Goal: Information Seeking & Learning: Learn about a topic

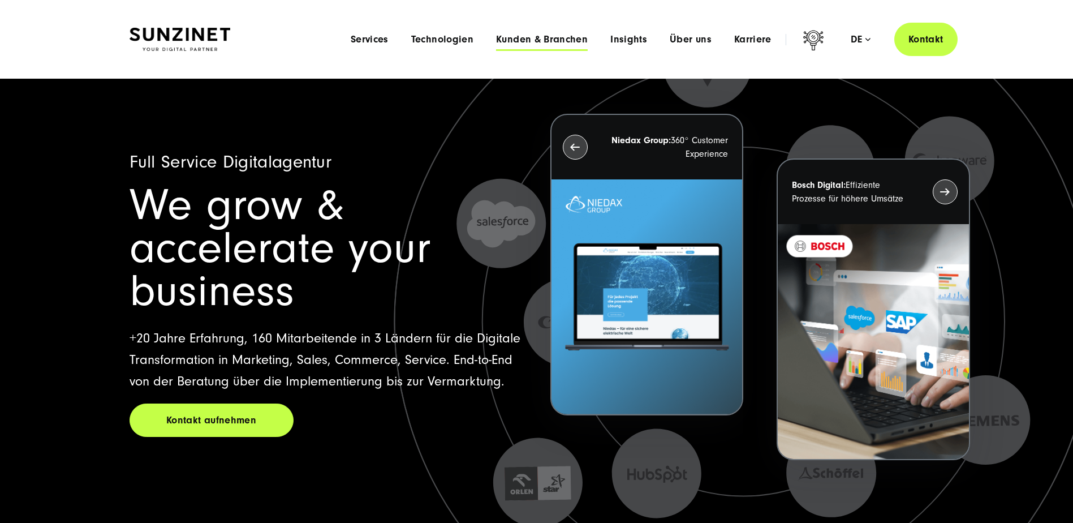
click at [552, 39] on span "Kunden & Branchen" at bounding box center [542, 39] width 92 height 11
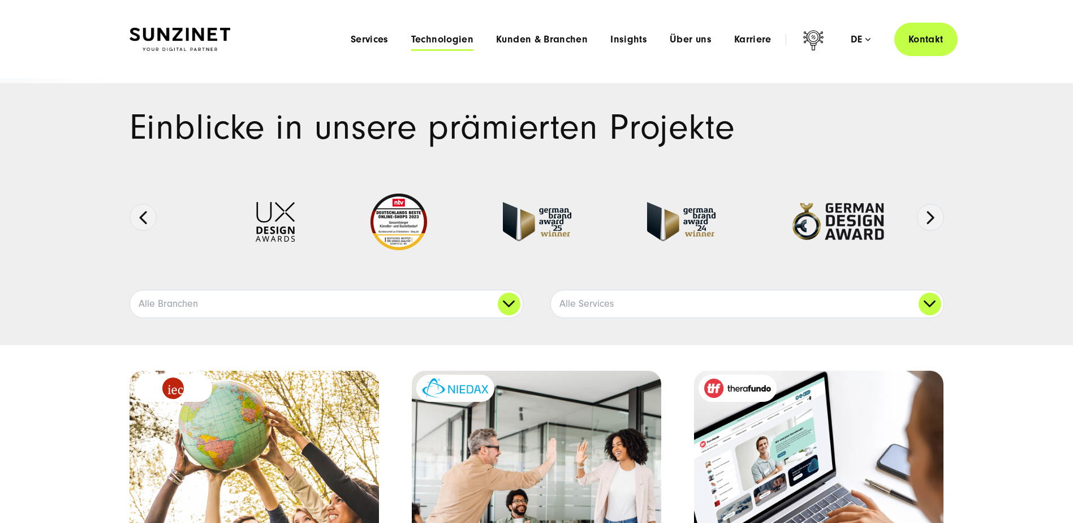
click at [447, 36] on span "Technologien" at bounding box center [442, 39] width 62 height 11
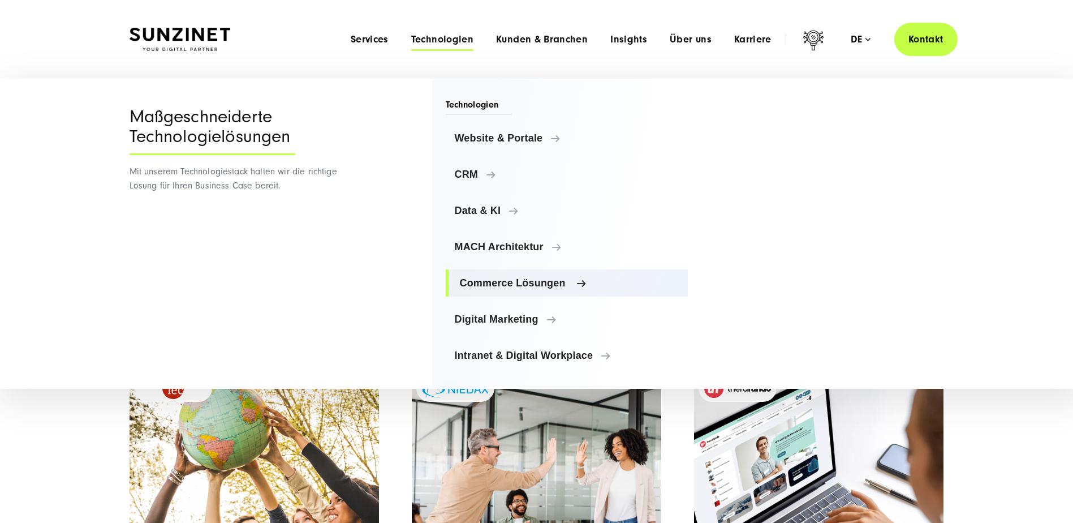
click at [526, 285] on span "Commerce Lösungen" at bounding box center [569, 282] width 219 height 11
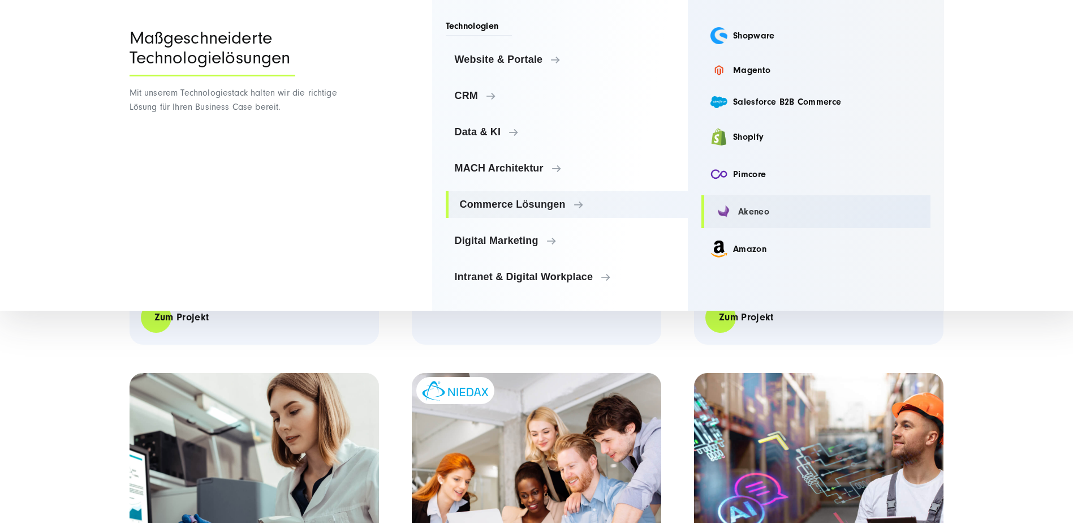
scroll to position [566, 0]
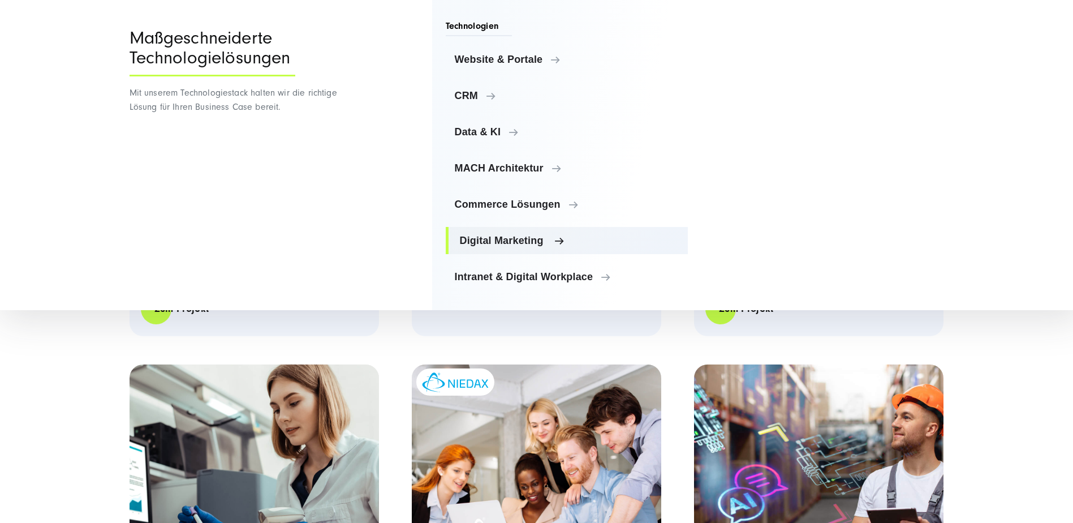
click at [546, 238] on span "Digital Marketing" at bounding box center [569, 240] width 219 height 11
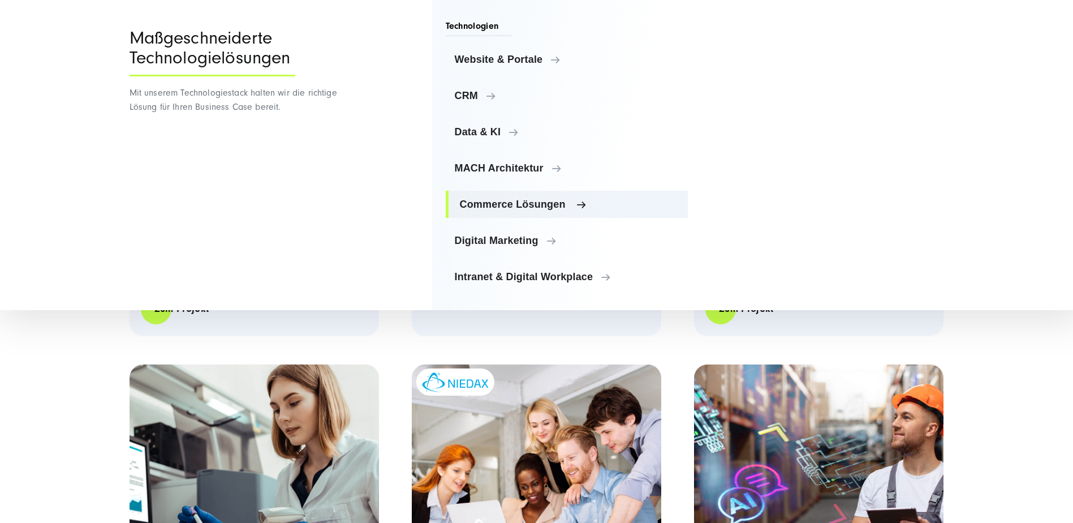
click at [554, 208] on span "Commerce Lösungen" at bounding box center [569, 204] width 219 height 11
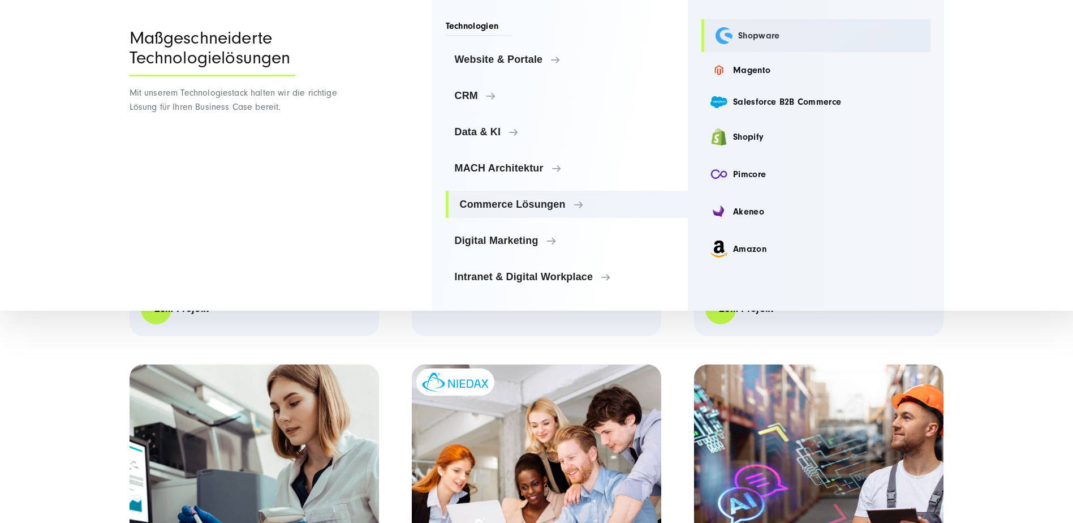
click at [769, 29] on link "Shopware" at bounding box center [815, 35] width 229 height 33
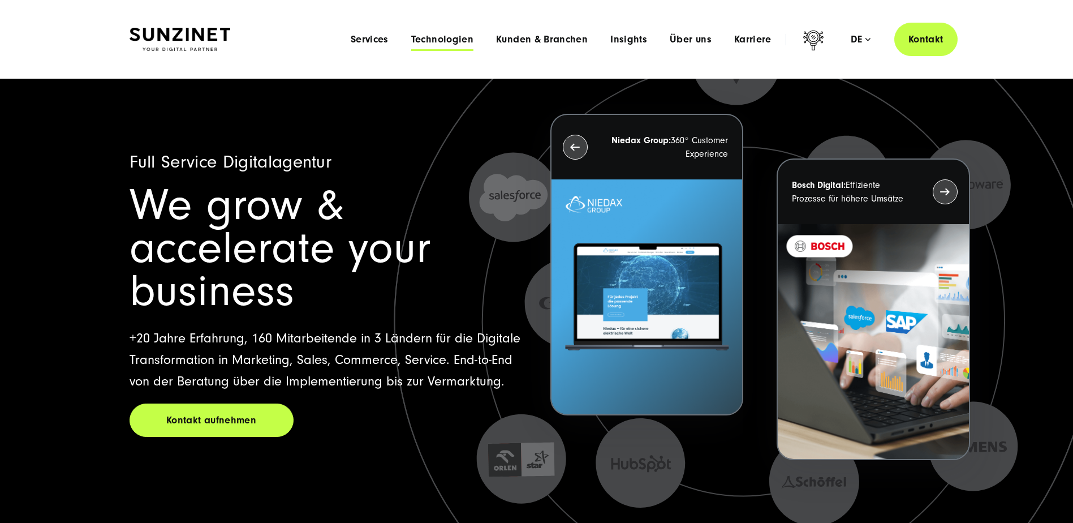
click at [438, 38] on span "Technologien" at bounding box center [442, 39] width 62 height 11
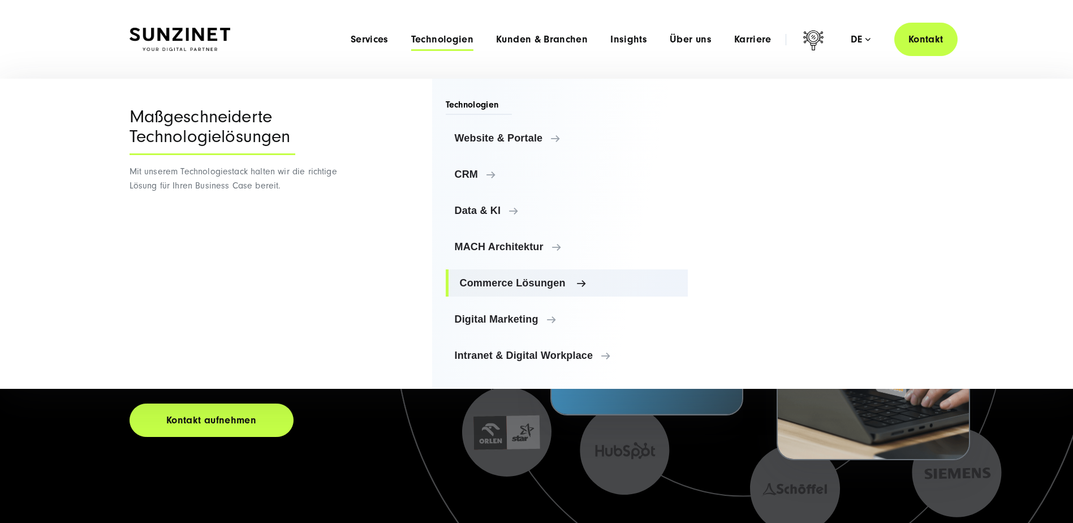
click at [519, 282] on span "Commerce Lösungen" at bounding box center [569, 282] width 219 height 11
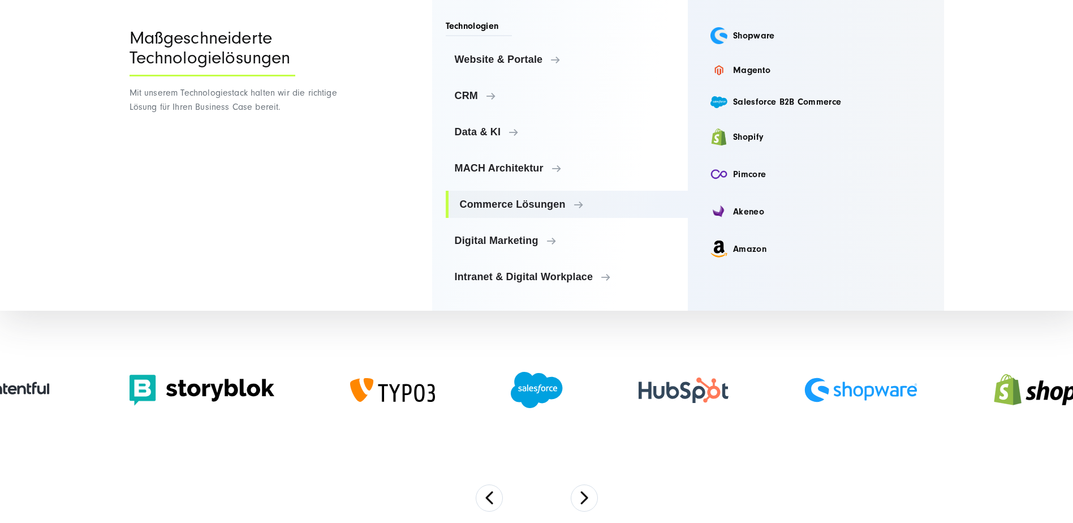
scroll to position [622, 0]
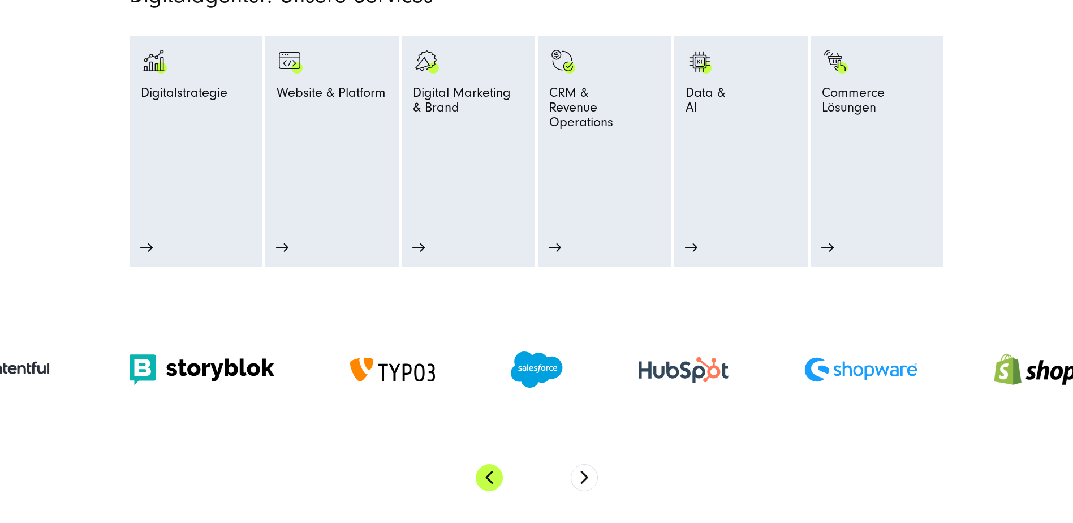
click at [484, 471] on button "Previous" at bounding box center [489, 477] width 27 height 27
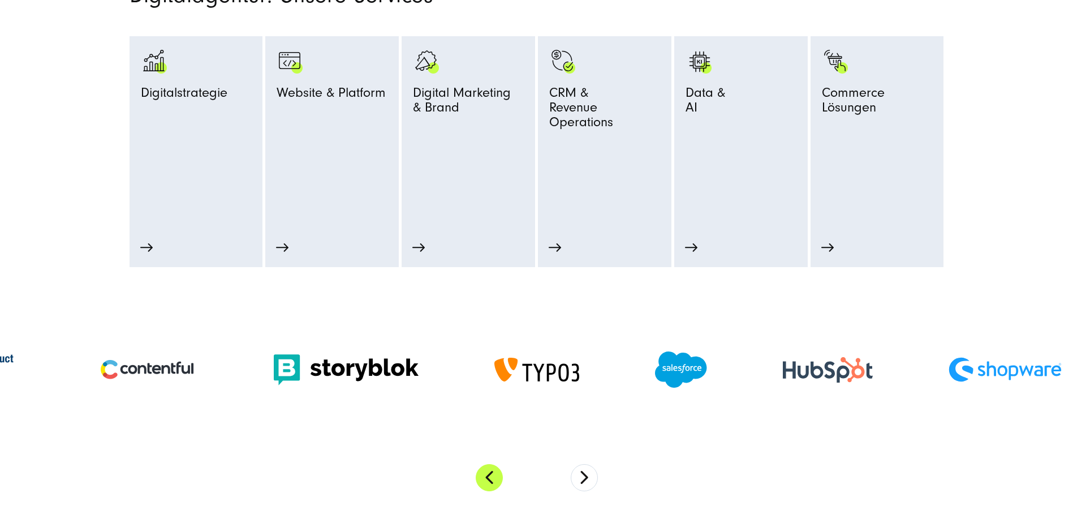
click at [484, 471] on button "Previous" at bounding box center [489, 477] width 27 height 27
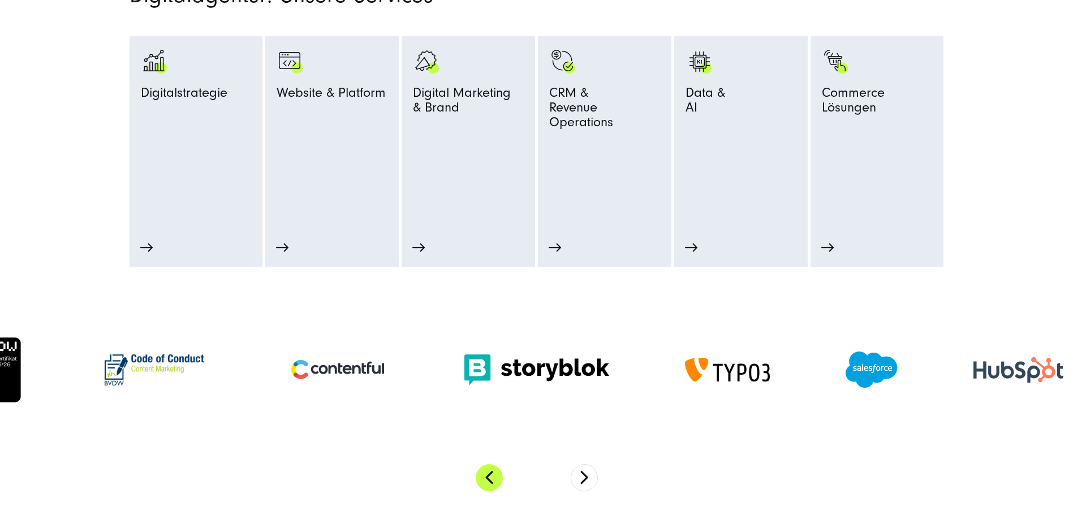
click at [484, 471] on button "Previous" at bounding box center [489, 477] width 27 height 27
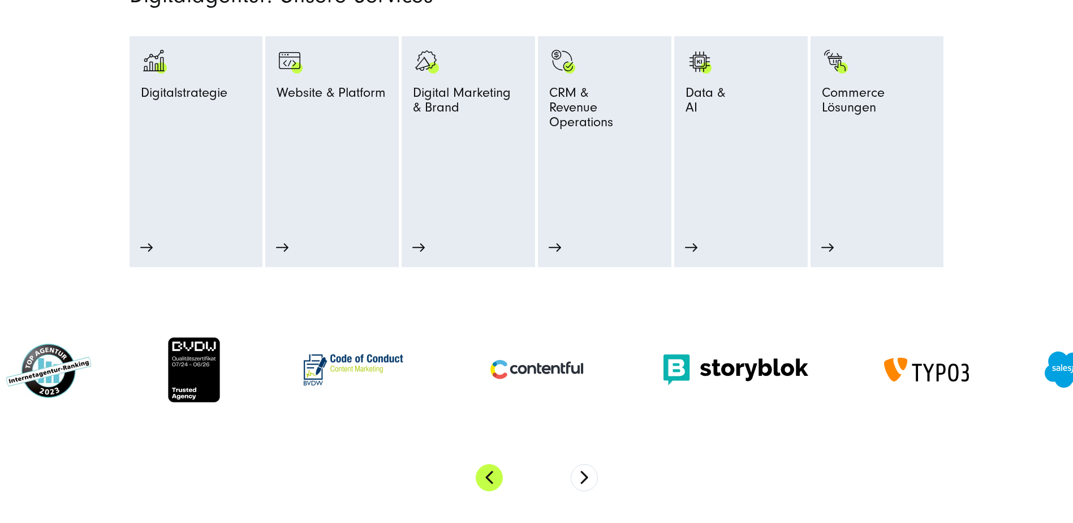
click at [484, 471] on button "Previous" at bounding box center [489, 477] width 27 height 27
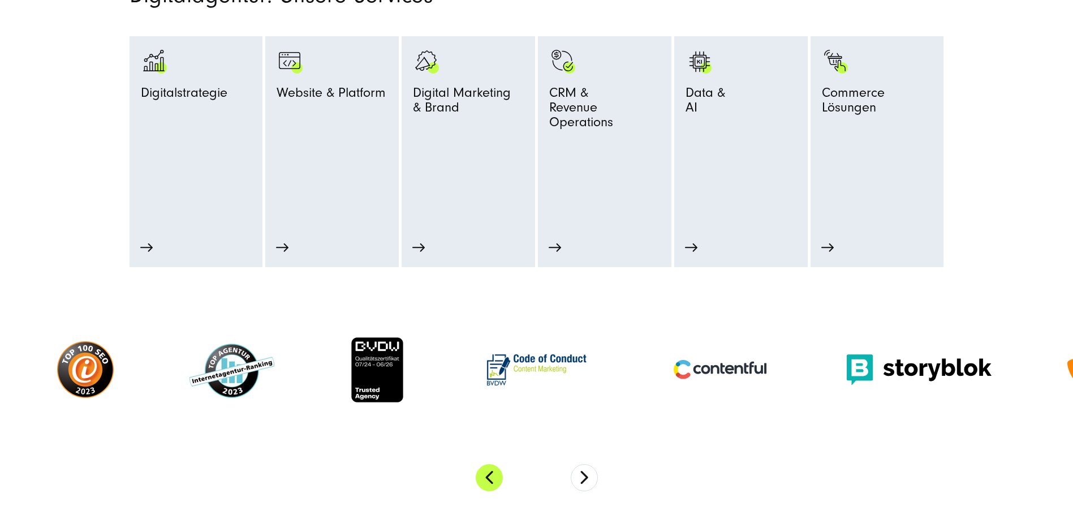
click at [484, 471] on button "Previous" at bounding box center [489, 477] width 27 height 27
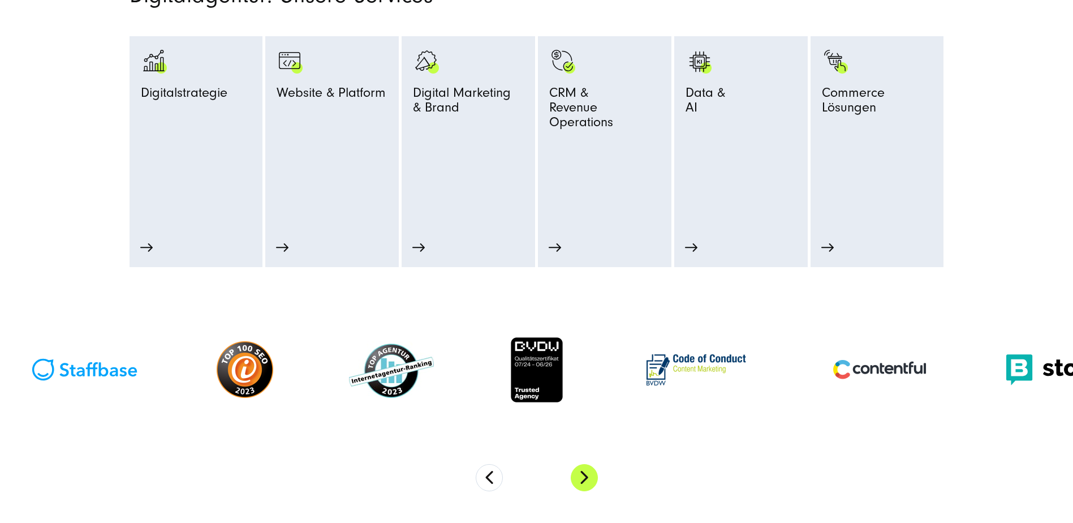
click at [591, 475] on button "Next" at bounding box center [584, 477] width 27 height 27
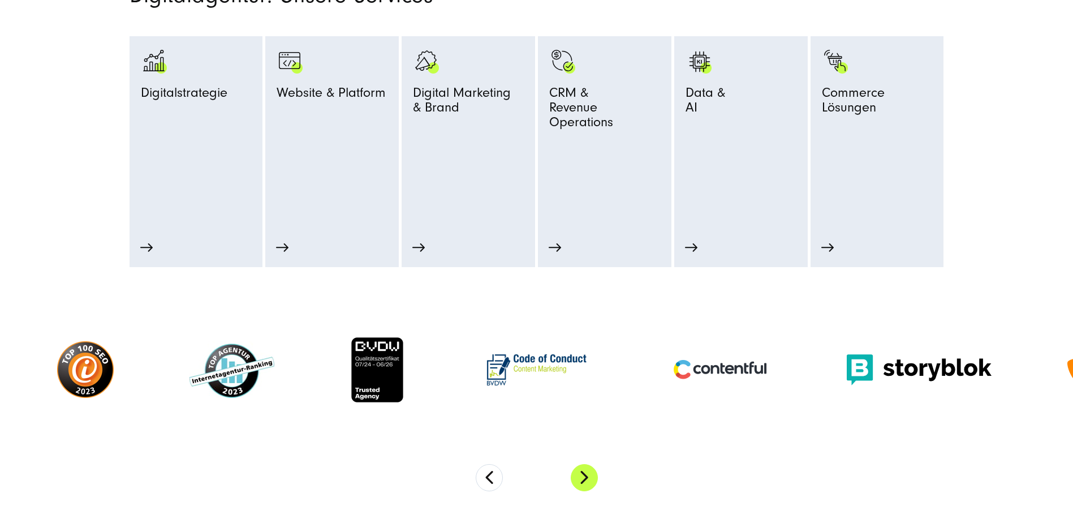
click at [591, 475] on button "Next" at bounding box center [584, 477] width 27 height 27
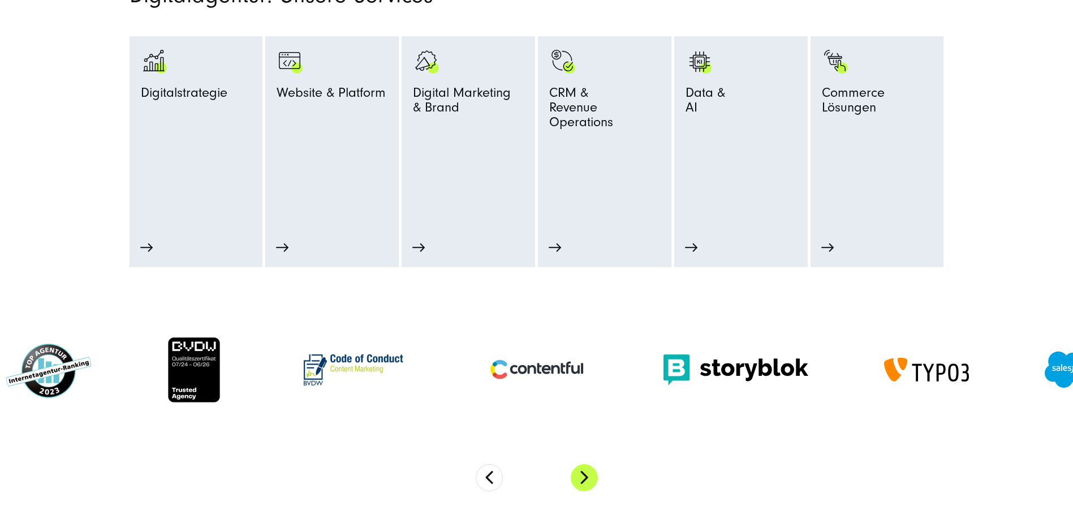
click at [591, 475] on button "Next" at bounding box center [584, 477] width 27 height 27
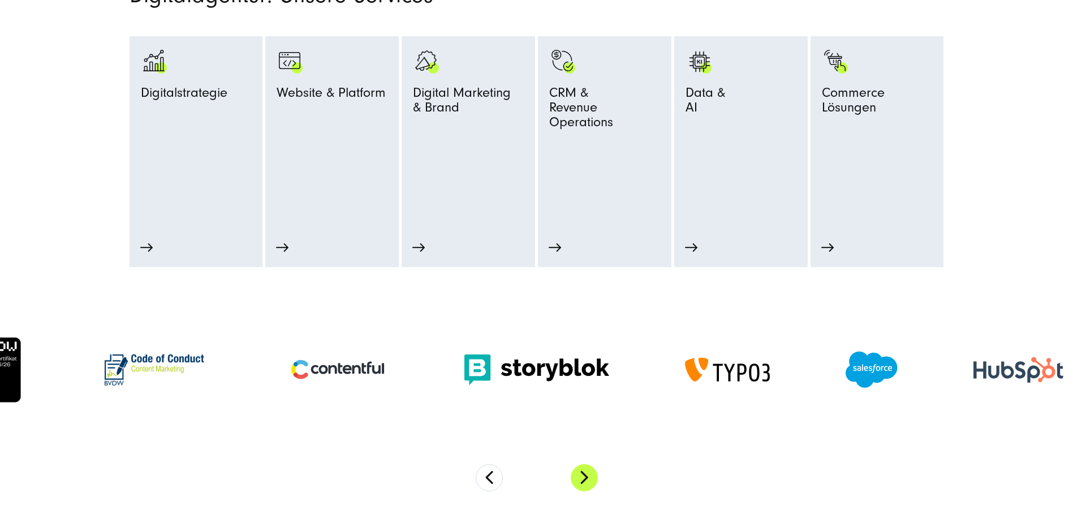
click at [591, 475] on button "Next" at bounding box center [584, 477] width 27 height 27
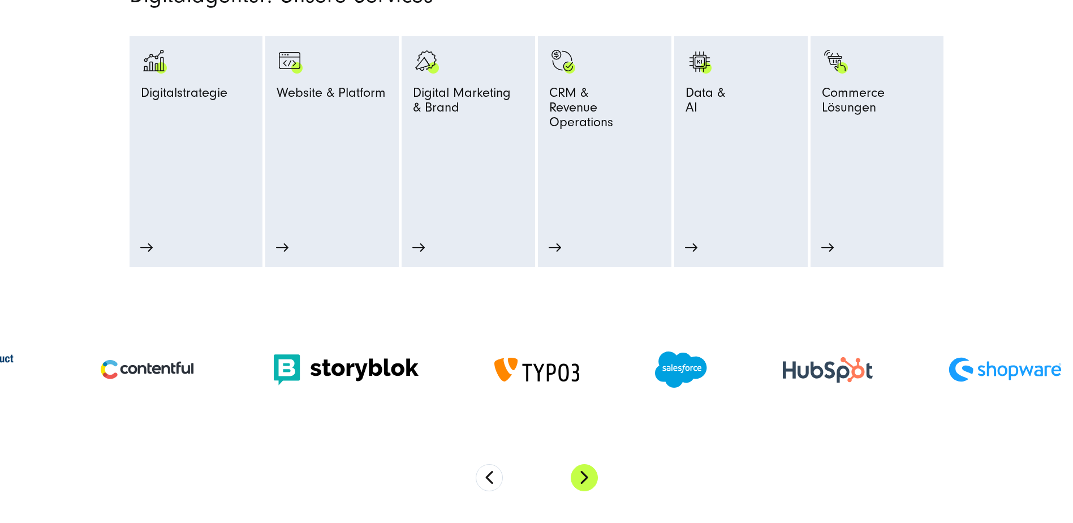
click at [591, 475] on button "Next" at bounding box center [584, 477] width 27 height 27
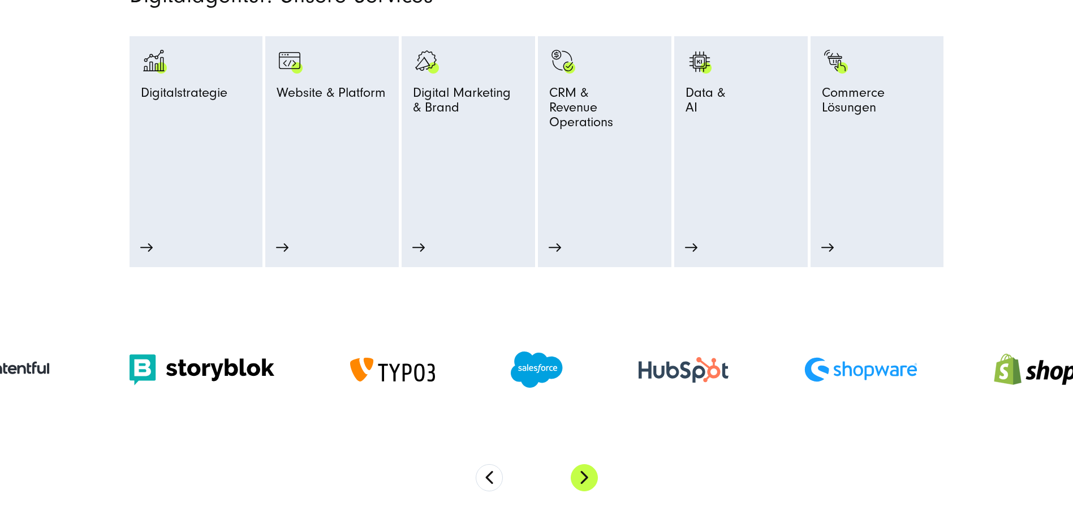
click at [591, 475] on button "Next" at bounding box center [584, 477] width 27 height 27
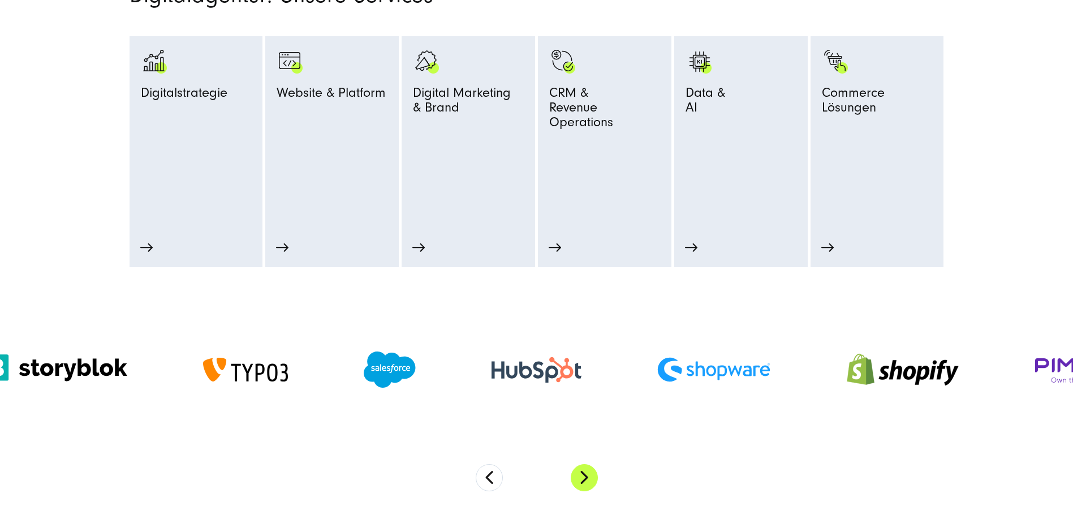
click at [591, 475] on button "Next" at bounding box center [584, 477] width 27 height 27
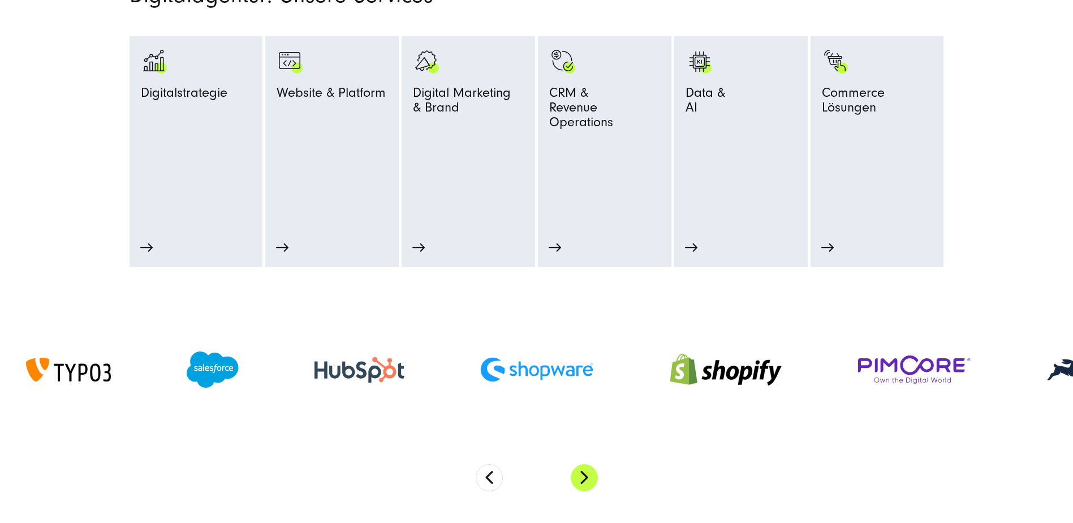
click at [591, 475] on button "Next" at bounding box center [584, 477] width 27 height 27
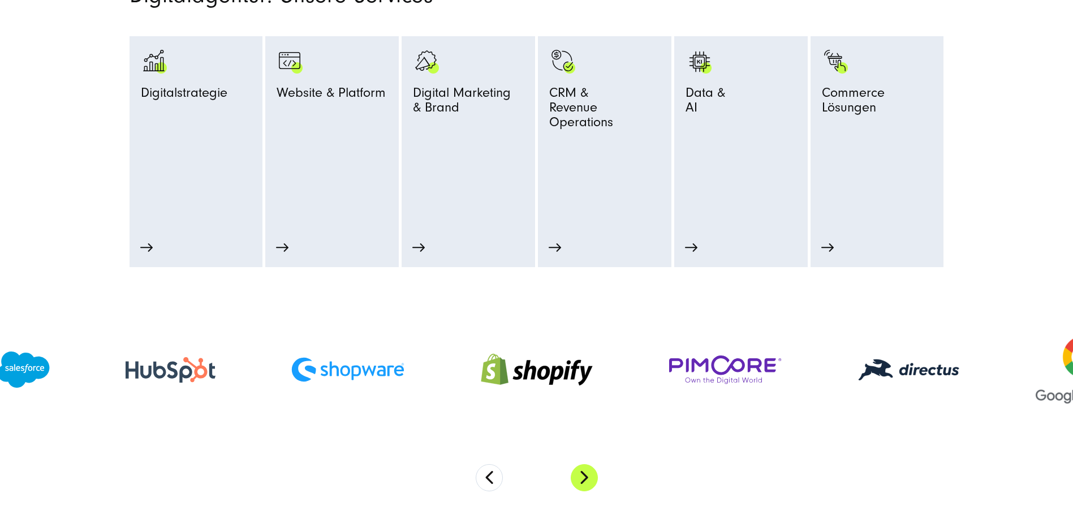
click at [591, 475] on button "Next" at bounding box center [584, 477] width 27 height 27
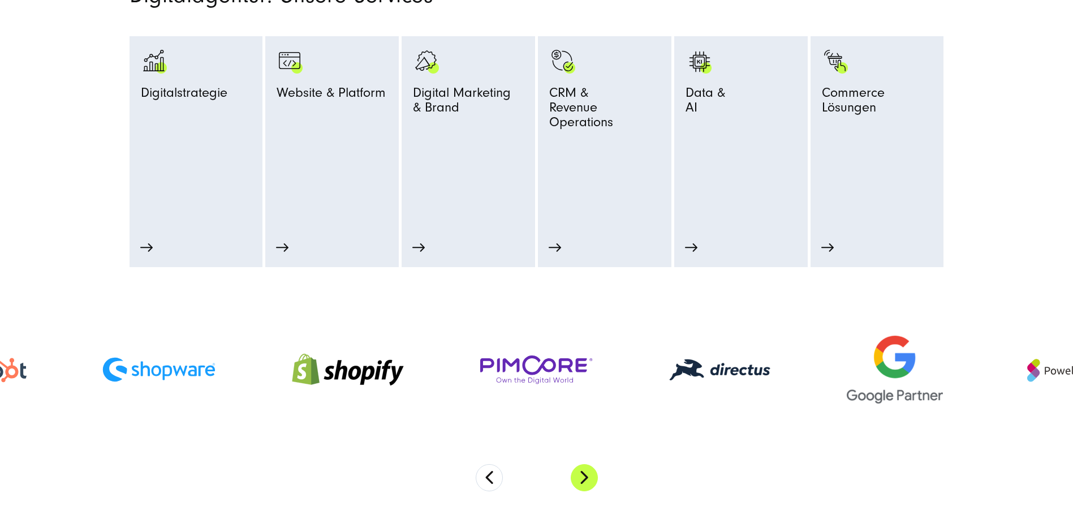
click at [591, 475] on button "Next" at bounding box center [584, 477] width 27 height 27
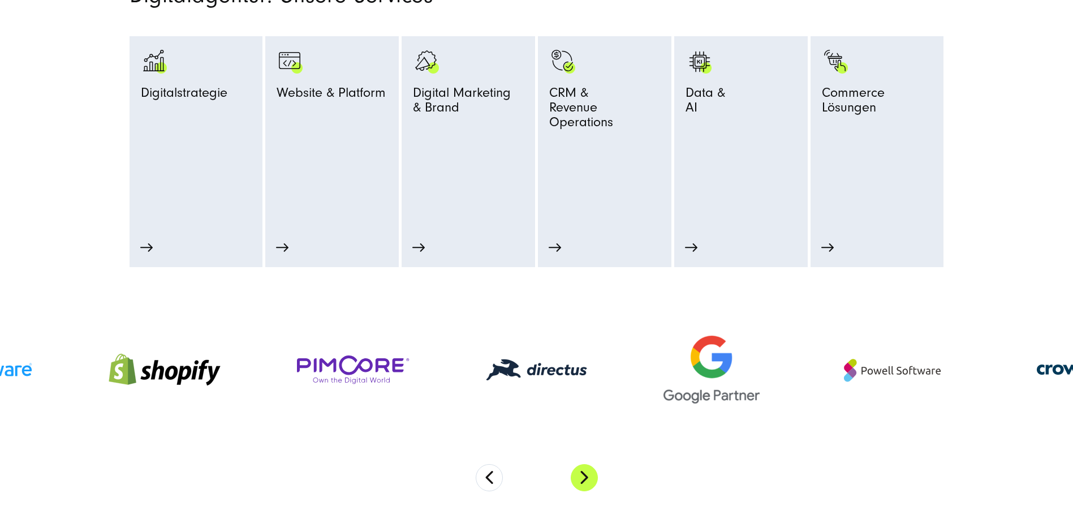
click at [591, 475] on button "Next" at bounding box center [584, 477] width 27 height 27
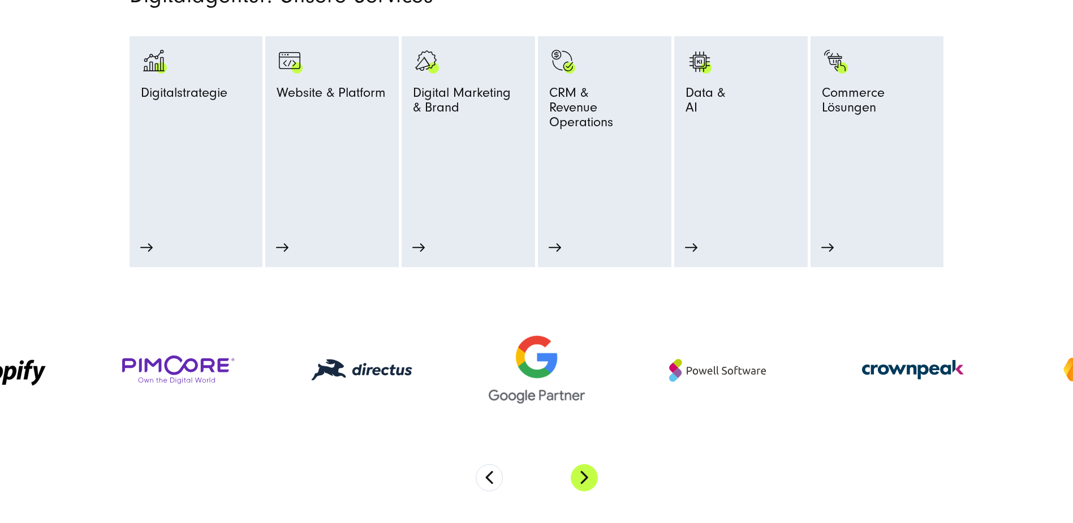
click at [591, 475] on button "Next" at bounding box center [584, 477] width 27 height 27
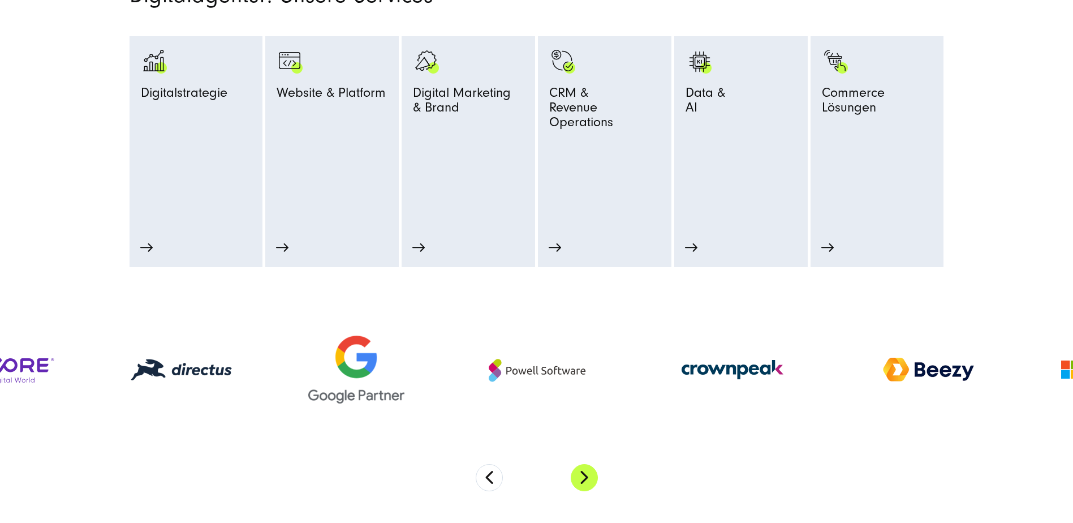
click at [591, 475] on button "Next" at bounding box center [584, 477] width 27 height 27
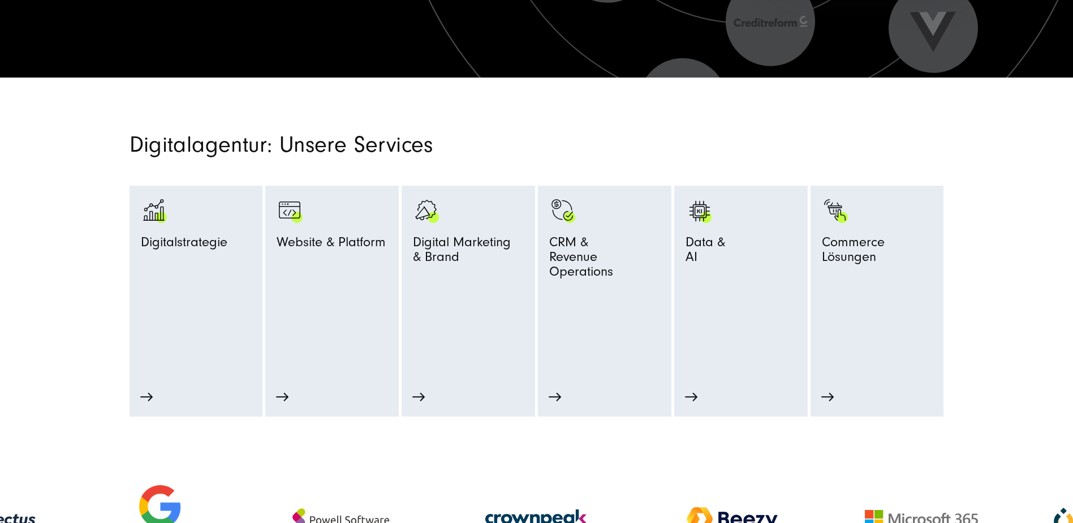
scroll to position [566, 0]
